Goal: Navigation & Orientation: Find specific page/section

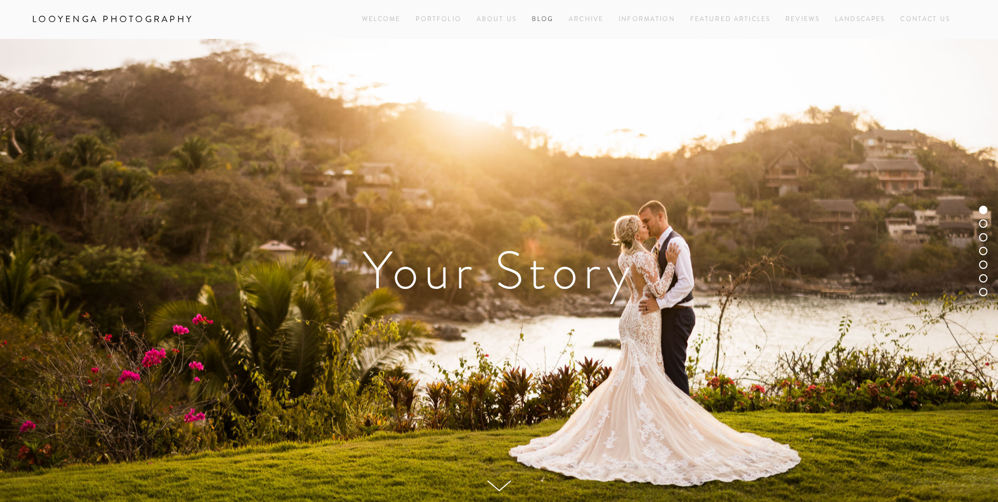
click at [538, 21] on link "Blog" at bounding box center [543, 19] width 22 height 14
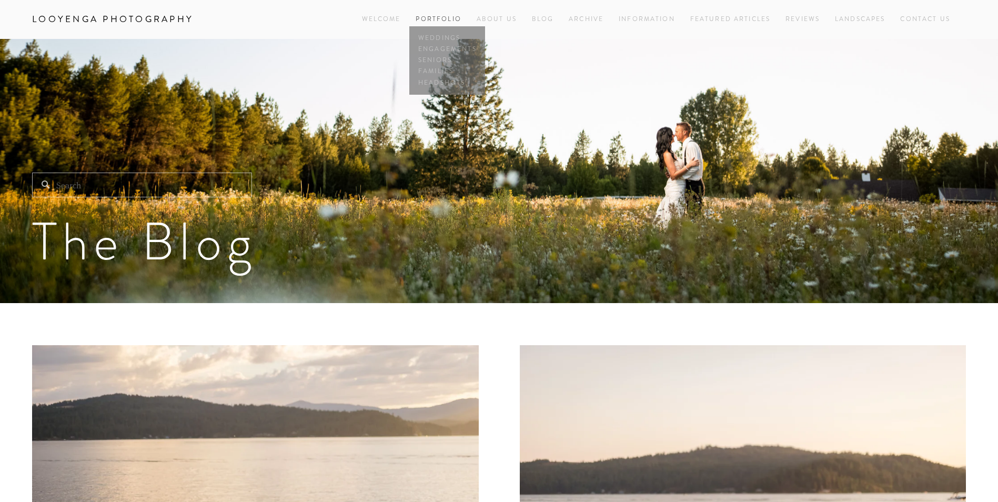
click at [440, 13] on span "Portfolio Weddings Engagements Seniors Families Headshots" at bounding box center [438, 19] width 45 height 14
click at [439, 35] on link "Weddings" at bounding box center [447, 38] width 63 height 11
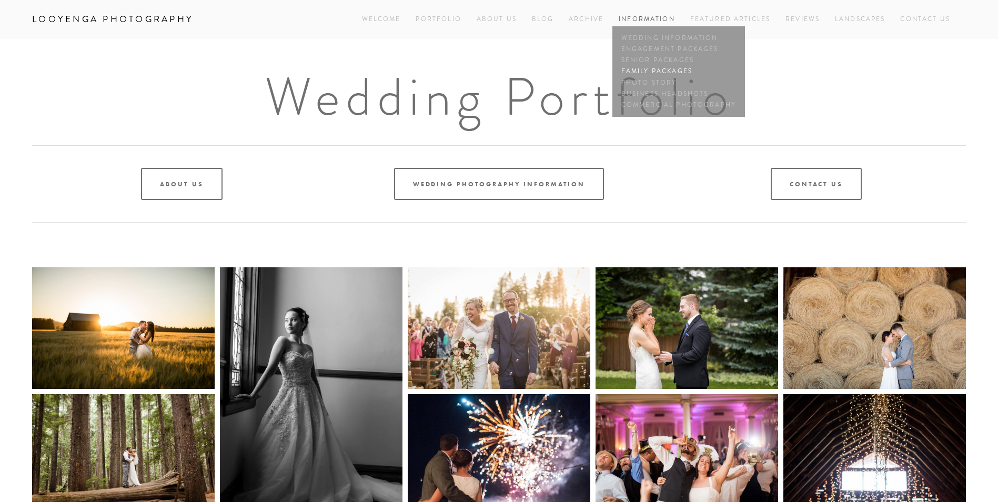
click at [644, 71] on link "Family Packages" at bounding box center [679, 71] width 120 height 11
